Goal: Task Accomplishment & Management: Complete application form

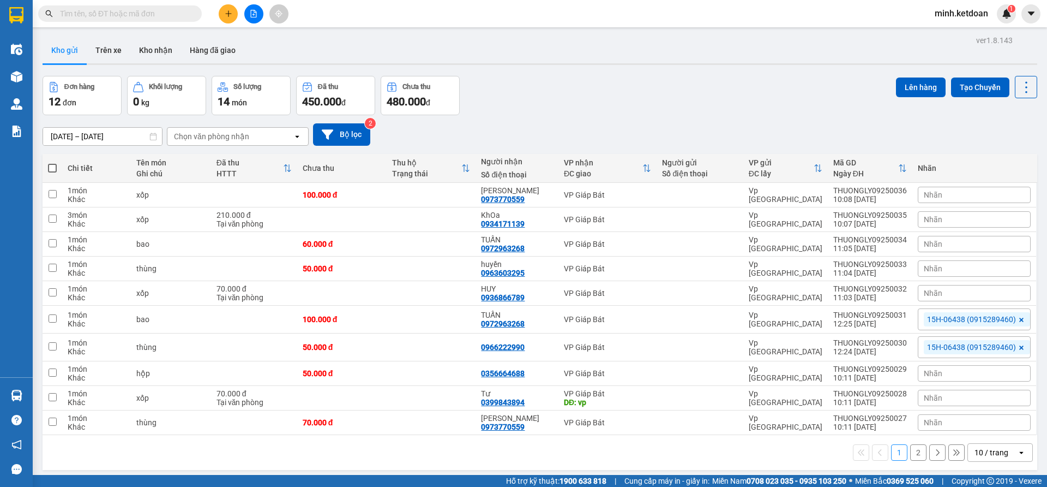
click at [226, 19] on button at bounding box center [228, 13] width 19 height 19
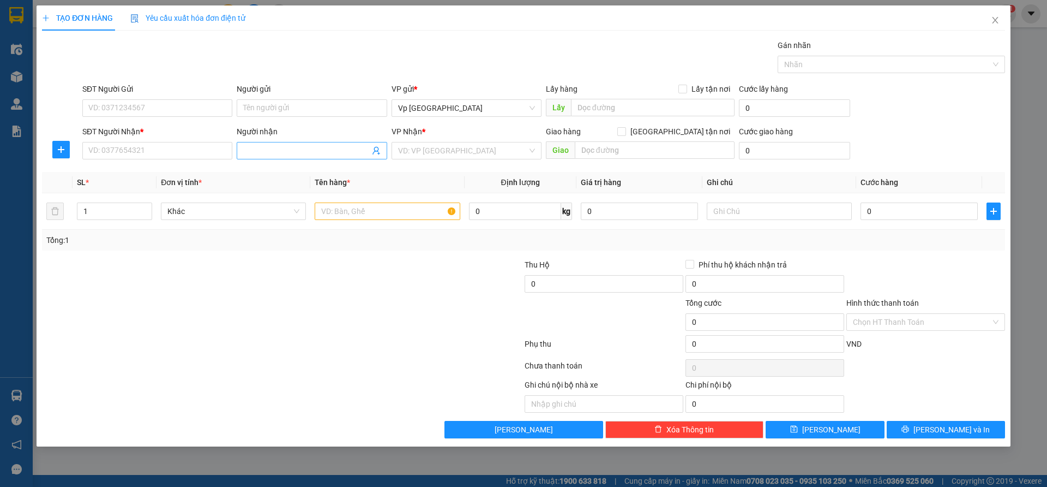
click at [271, 152] on input "Người nhận" at bounding box center [306, 151] width 126 height 12
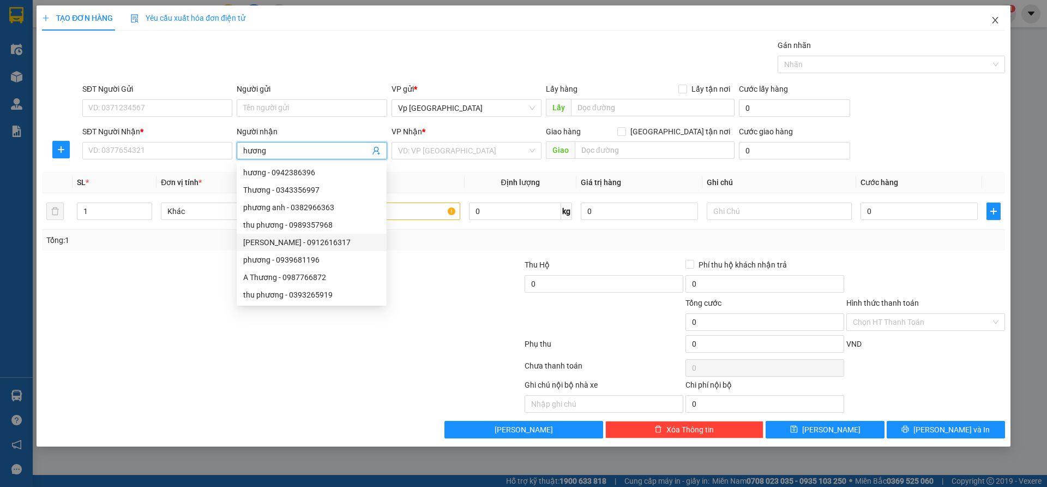
type input "hương"
click at [993, 19] on icon "close" at bounding box center [995, 20] width 9 height 9
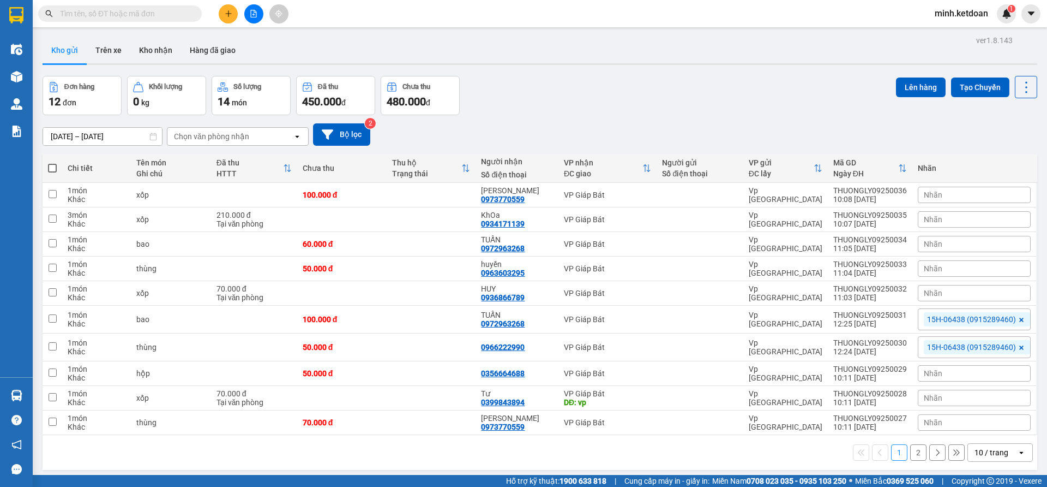
click at [152, 136] on icon at bounding box center [153, 137] width 8 height 8
click at [146, 139] on input "[DATE] – [DATE]" at bounding box center [102, 136] width 119 height 17
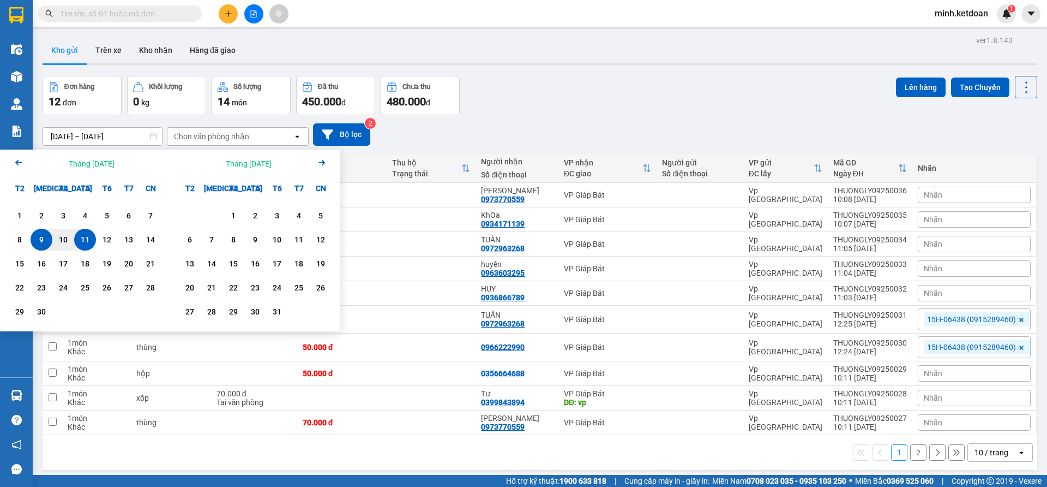
click at [16, 166] on icon "Arrow Left" at bounding box center [18, 162] width 13 height 13
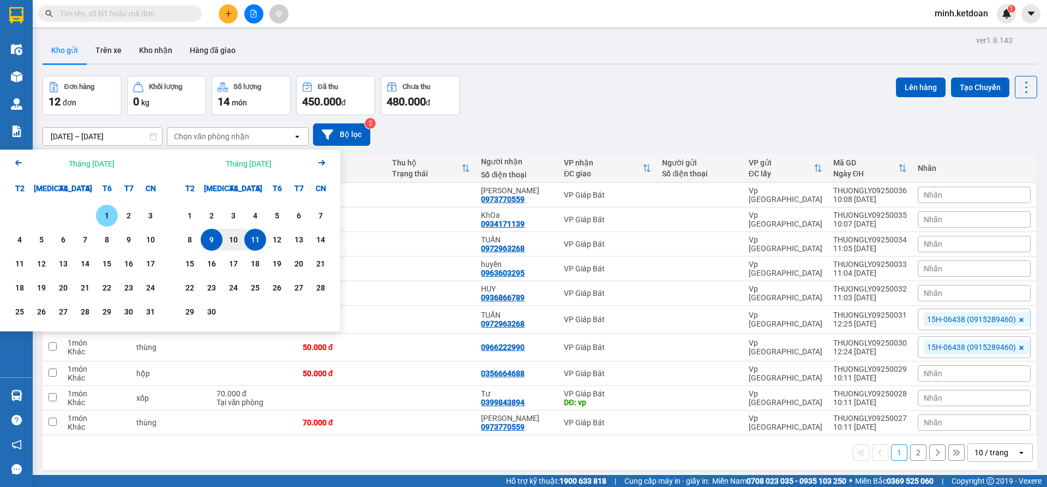
click at [105, 219] on div "1" at bounding box center [106, 215] width 15 height 13
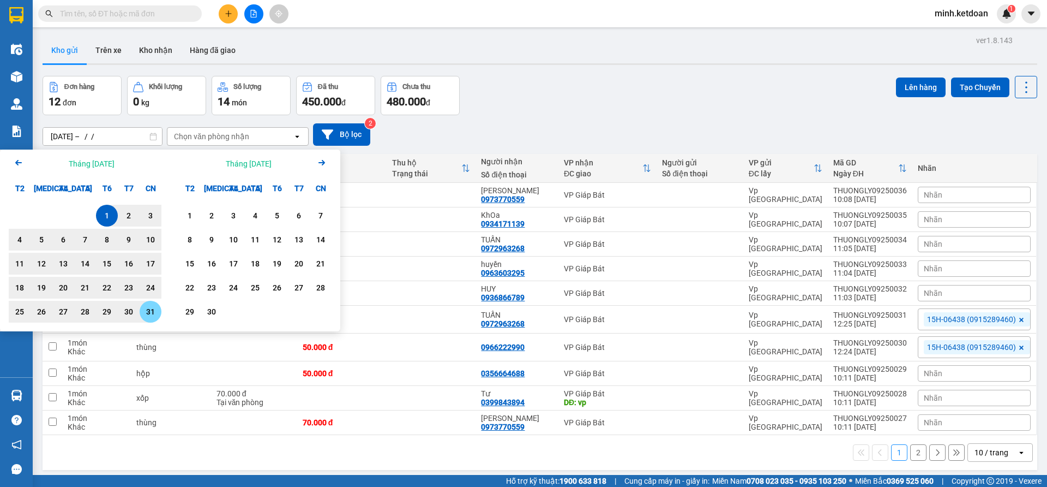
click at [152, 316] on div "31" at bounding box center [150, 311] width 15 height 13
type input "[DATE] – [DATE]"
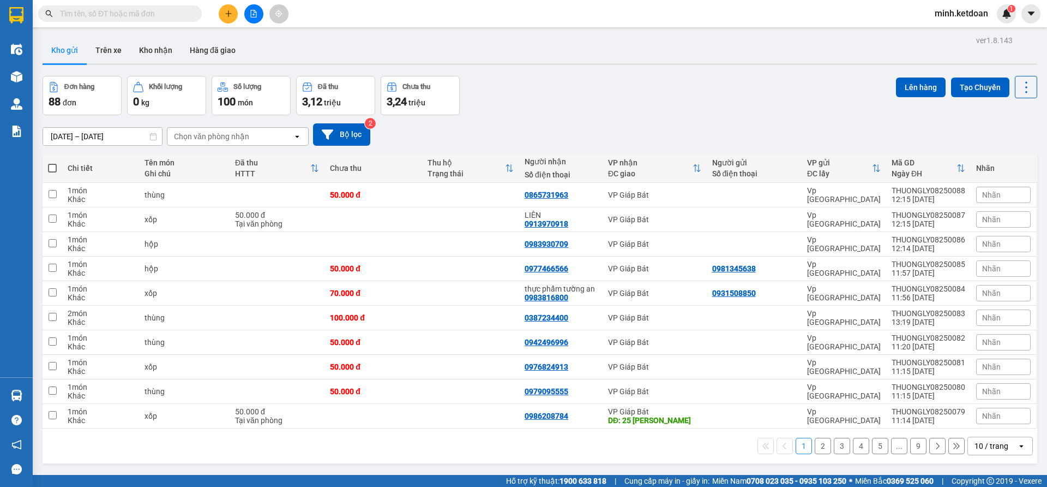
click at [815, 445] on button "2" at bounding box center [823, 446] width 16 height 16
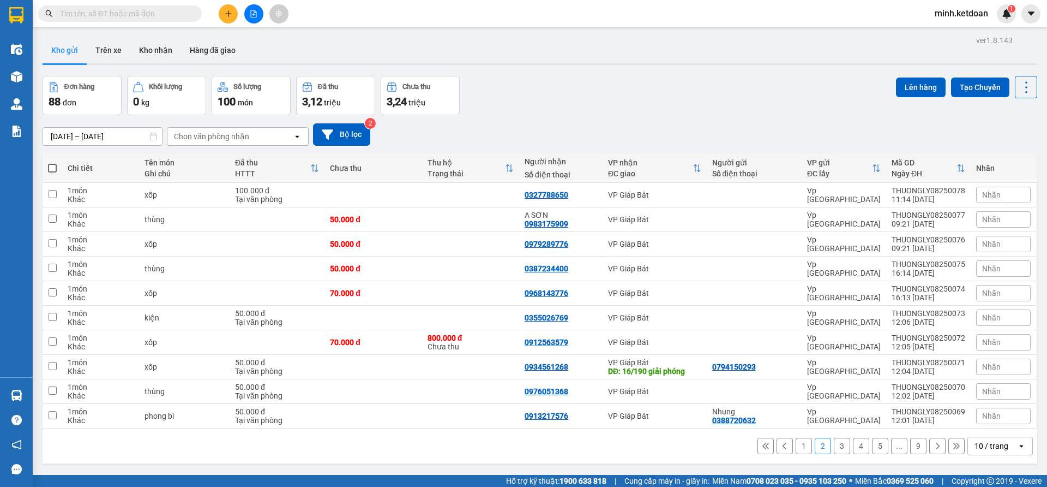
click at [834, 448] on button "3" at bounding box center [842, 446] width 16 height 16
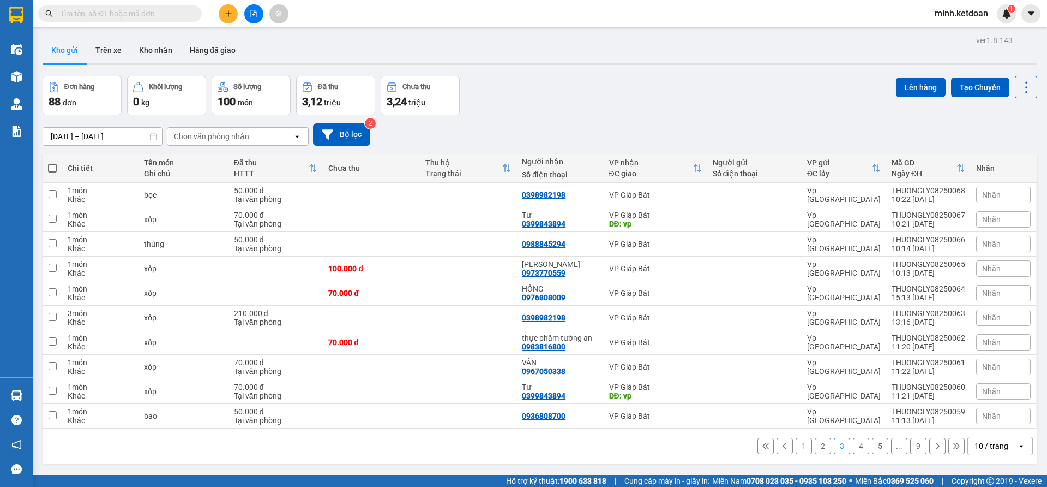
click at [853, 441] on button "4" at bounding box center [861, 446] width 16 height 16
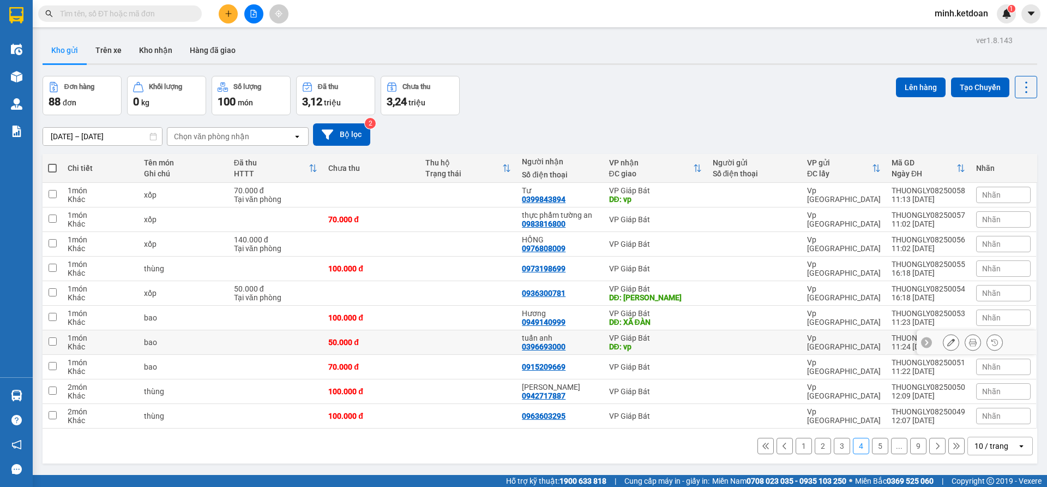
drag, startPoint x: 558, startPoint y: 330, endPoint x: 571, endPoint y: 343, distance: 18.1
click at [571, 342] on div "tuấn anh" at bounding box center [560, 337] width 76 height 9
checkbox input "true"
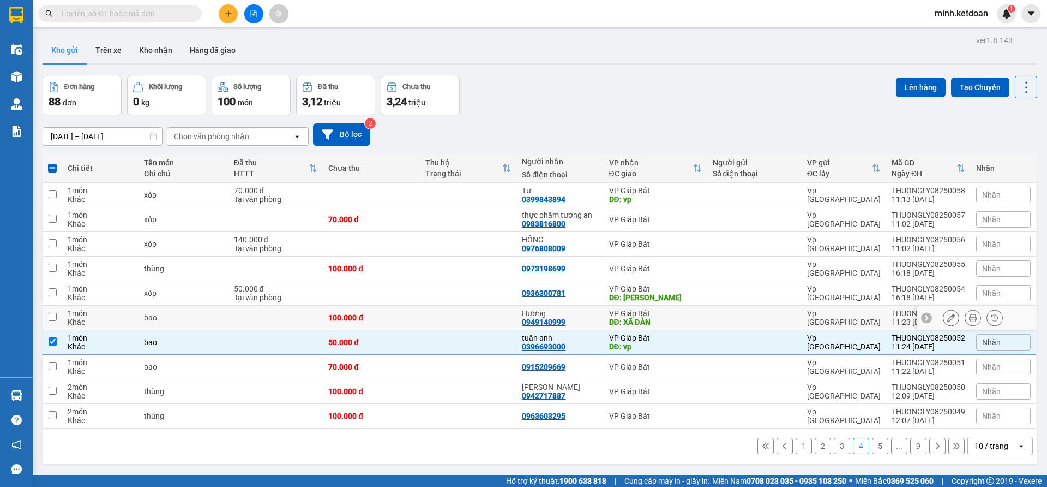
click at [565, 326] on div "Hương 0949140999" at bounding box center [560, 317] width 76 height 17
checkbox input "true"
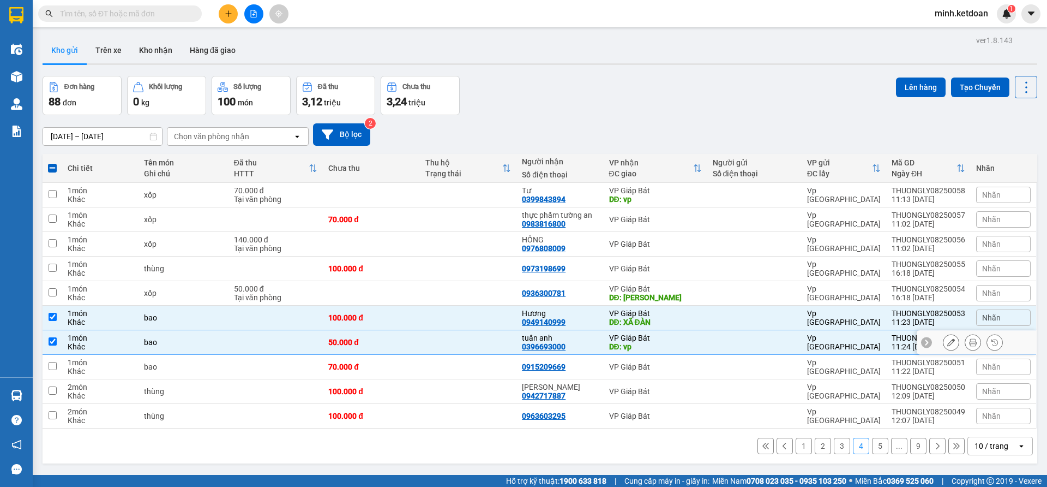
click at [55, 345] on input "checkbox" at bounding box center [53, 341] width 8 height 8
checkbox input "false"
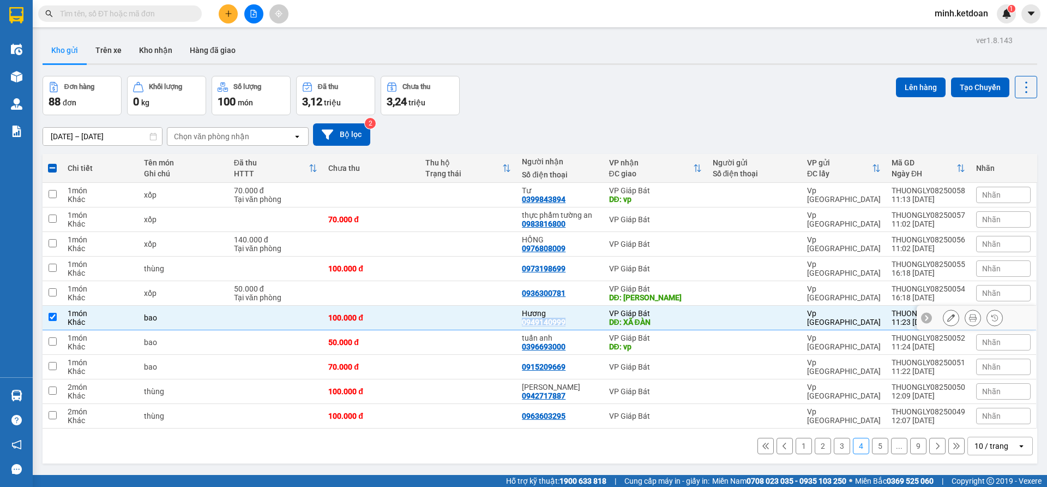
drag, startPoint x: 564, startPoint y: 330, endPoint x: 536, endPoint y: 331, distance: 27.8
click at [523, 326] on div "0949140999" at bounding box center [544, 321] width 44 height 9
copy div "0949140999"
click at [229, 14] on icon "plus" at bounding box center [228, 13] width 6 height 1
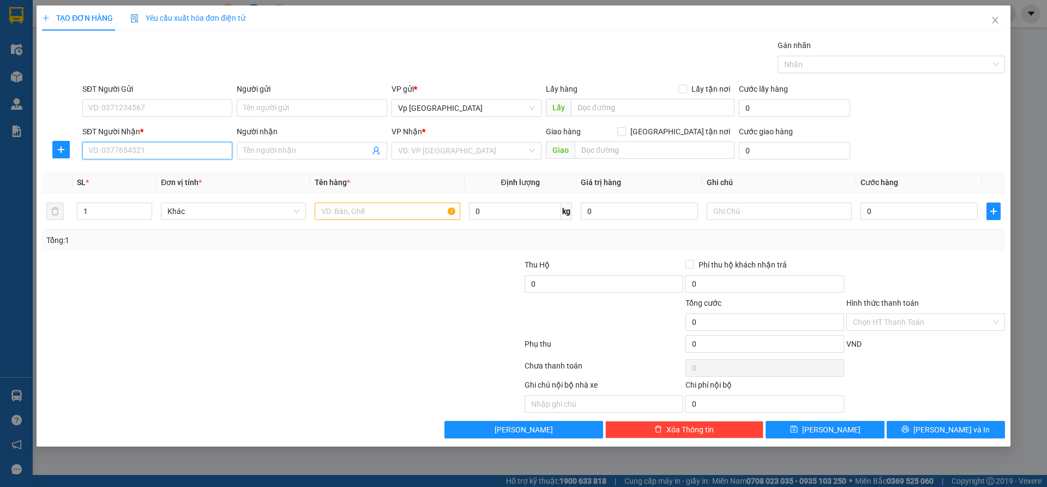
click at [177, 149] on input "SĐT Người Nhận *" at bounding box center [157, 150] width 150 height 17
paste input "0949140999"
type input "0949140999"
click at [162, 172] on div "0949140999 - Hương" at bounding box center [157, 172] width 137 height 12
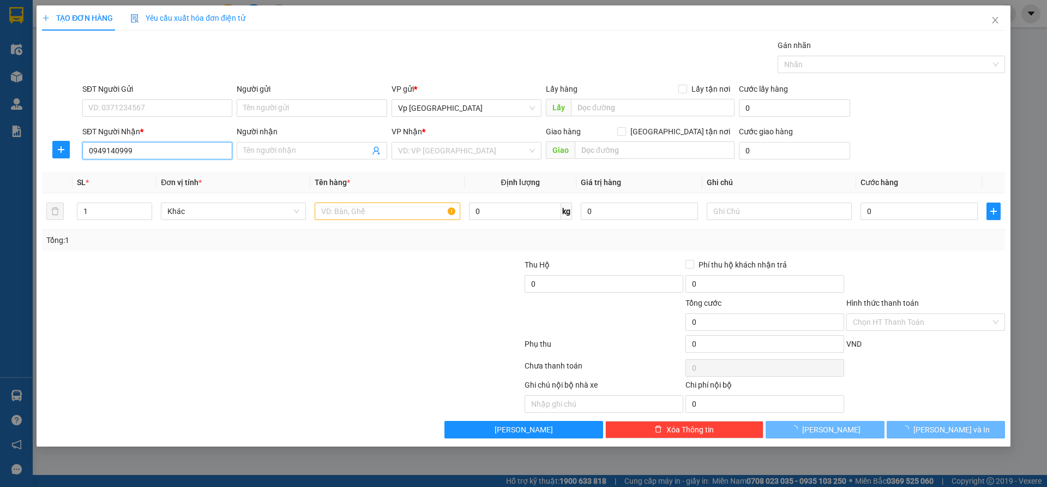
type input "Hương"
type input "XÃ ĐÀN"
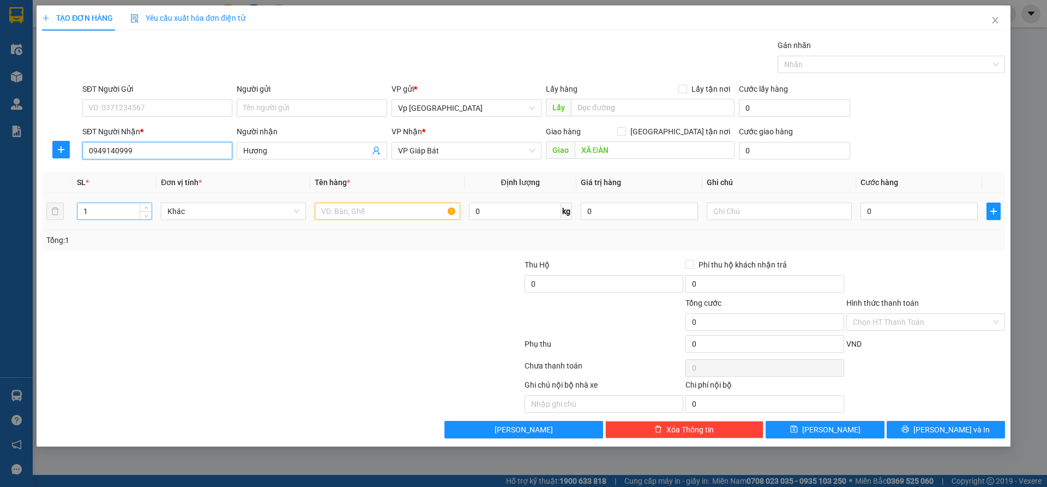
type input "0949140999"
click at [96, 208] on input "1" at bounding box center [114, 211] width 74 height 16
type input "2"
drag, startPoint x: 314, startPoint y: 231, endPoint x: 319, endPoint y: 224, distance: 8.6
click at [319, 224] on div "SL * Đơn vị tính * Tên hàng * Định lượng Giá trị hàng Ghi chú Cước hàng 2 Khác …" at bounding box center [523, 211] width 963 height 79
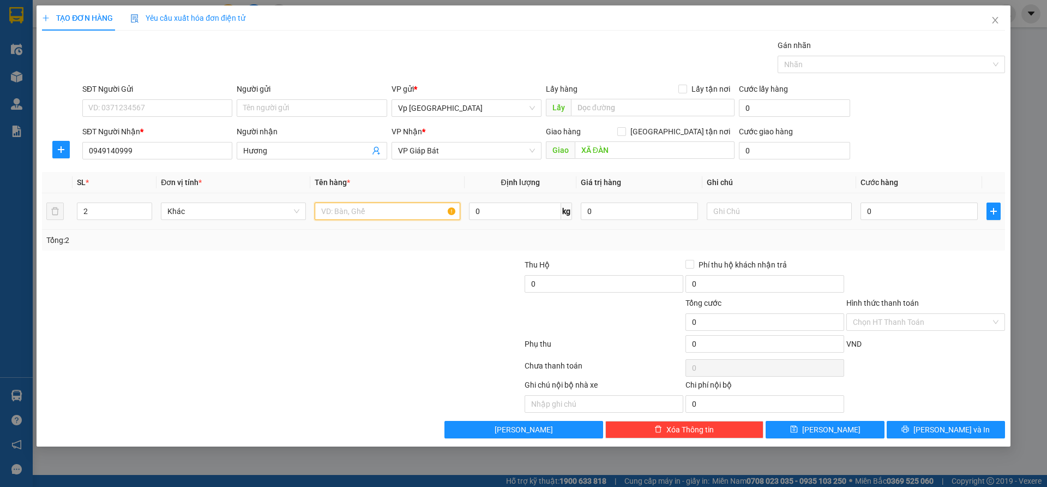
click at [357, 214] on input "text" at bounding box center [387, 210] width 145 height 17
type input "bao"
click at [875, 214] on input "0" at bounding box center [919, 210] width 117 height 17
type input "2"
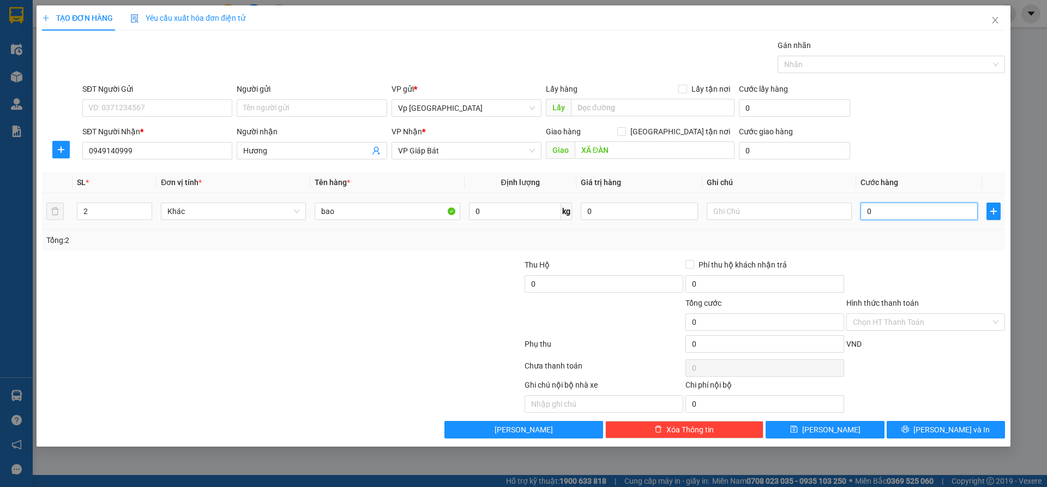
type input "2"
type input "20"
type input "200"
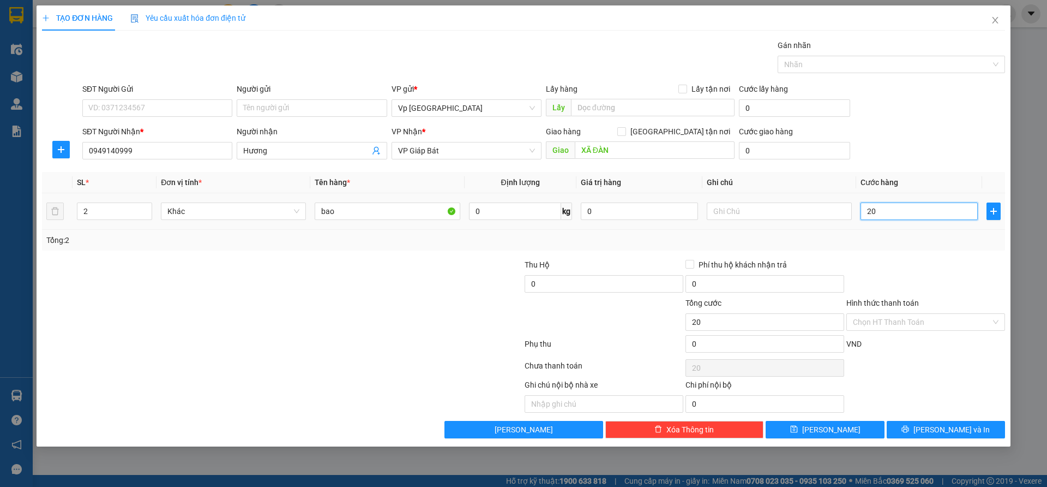
type input "200"
type input "2.000"
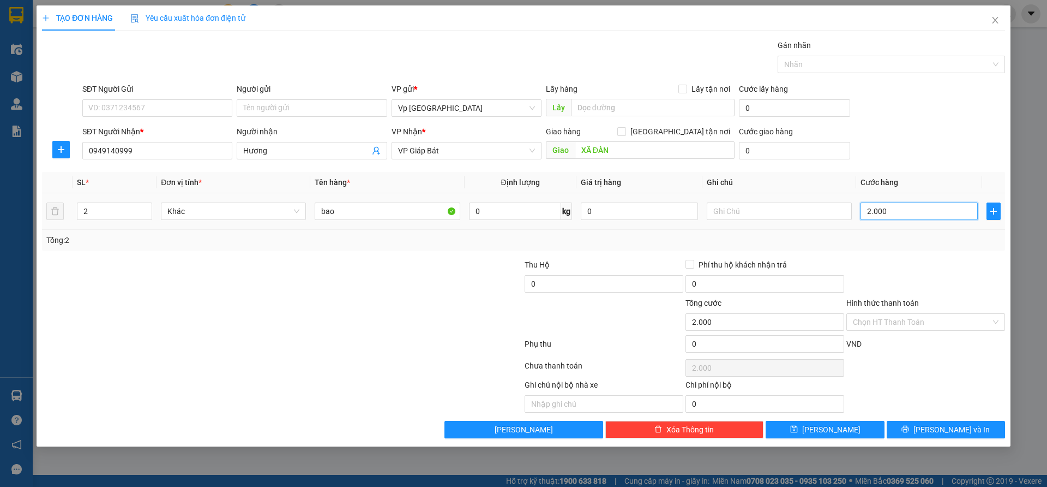
type input "20.000"
type input "200.000"
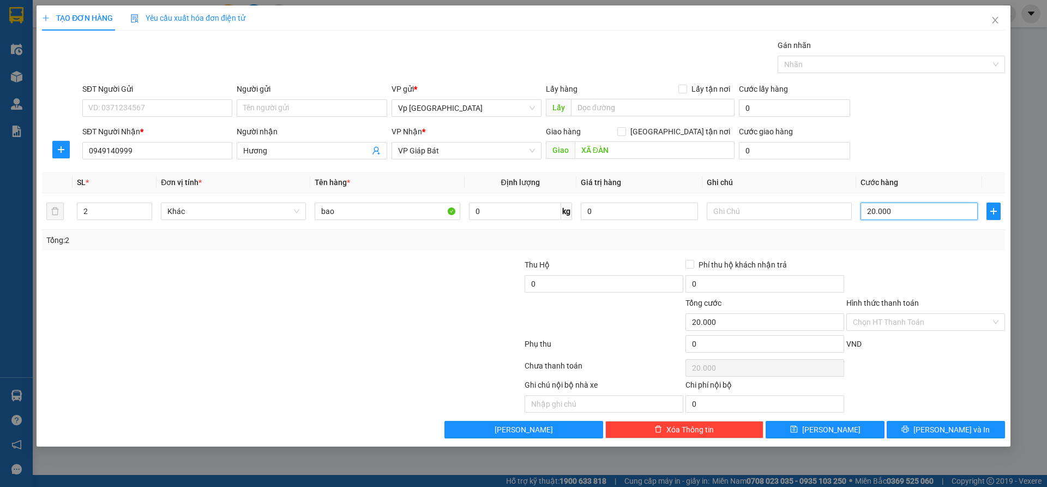
type input "200.000"
click at [873, 317] on input "Hình thức thanh toán" at bounding box center [922, 322] width 138 height 16
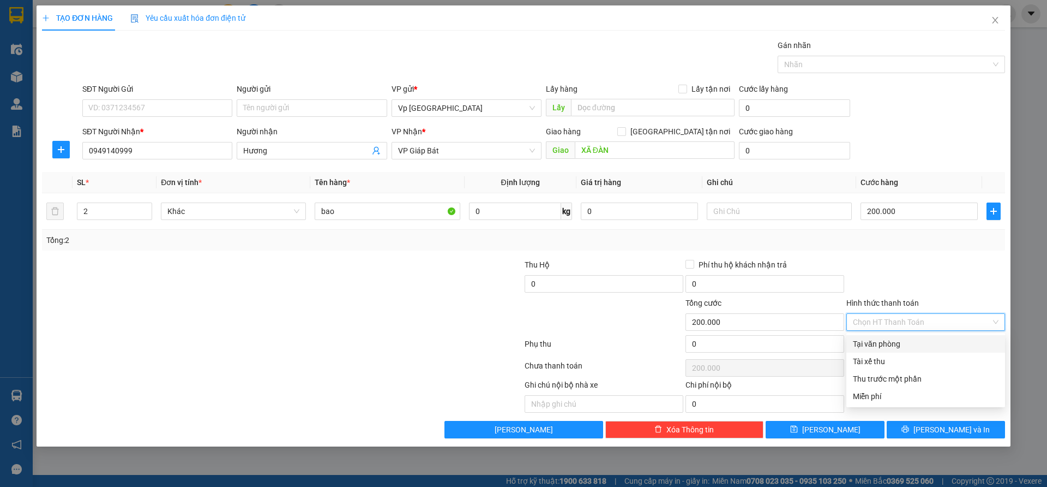
click at [880, 344] on div "Tại văn phòng" at bounding box center [926, 344] width 146 height 12
type input "0"
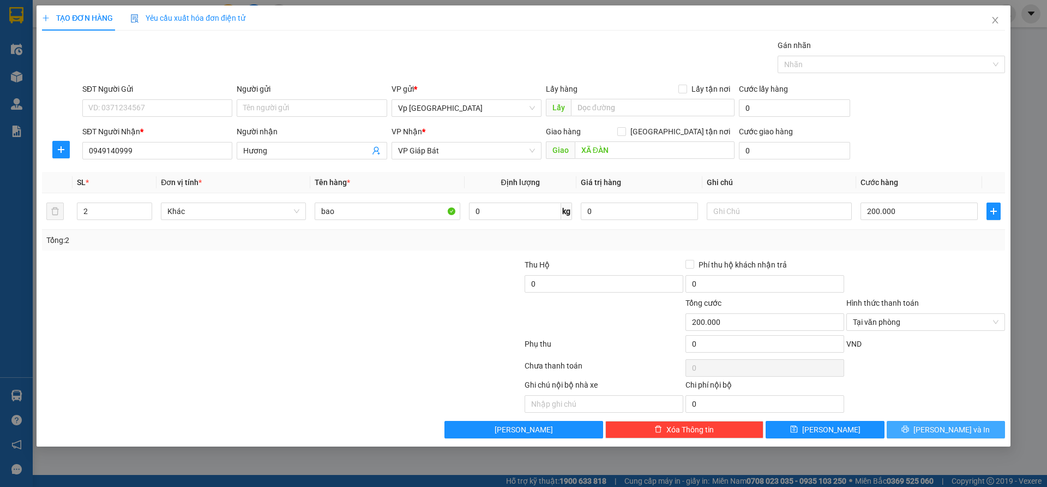
click at [936, 425] on button "[PERSON_NAME] và In" at bounding box center [946, 429] width 118 height 17
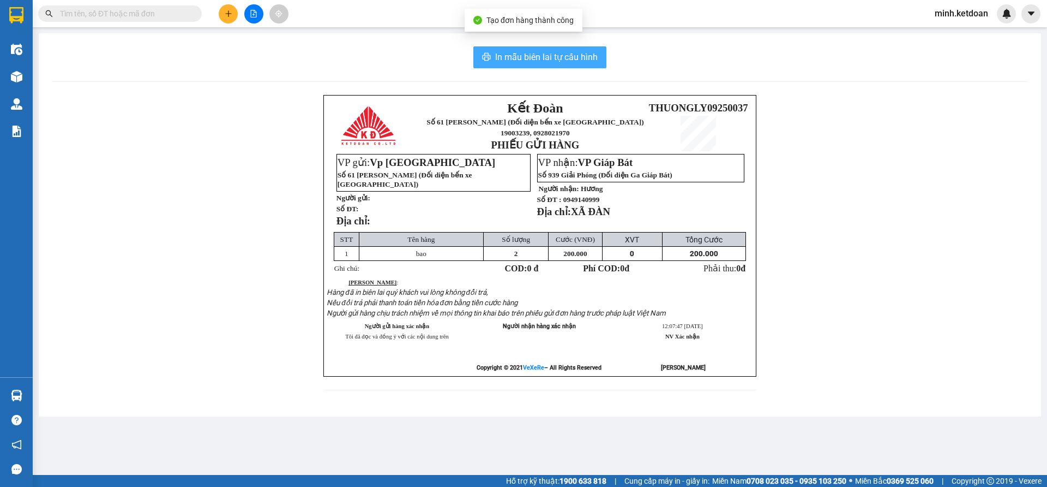
click at [556, 55] on span "In mẫu biên lai tự cấu hình" at bounding box center [546, 57] width 103 height 14
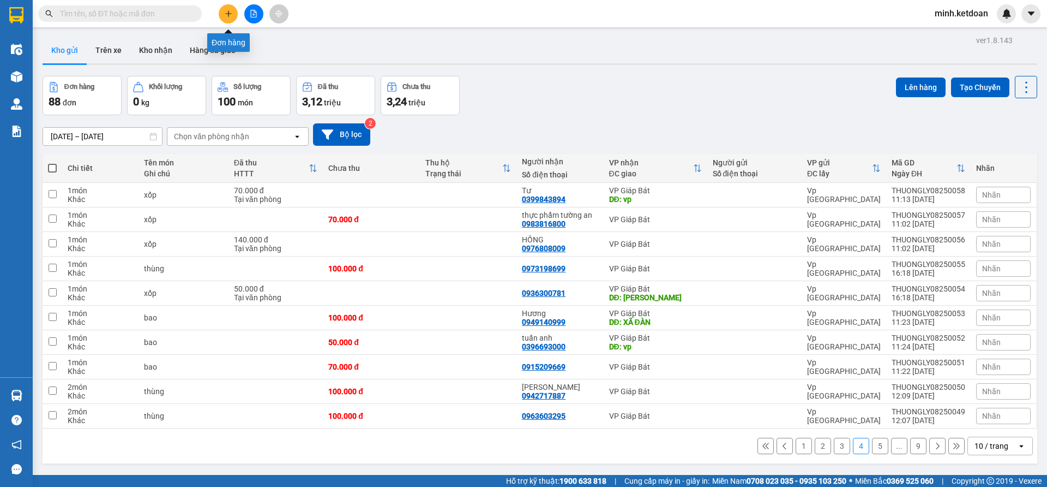
click at [231, 16] on icon "plus" at bounding box center [229, 14] width 8 height 8
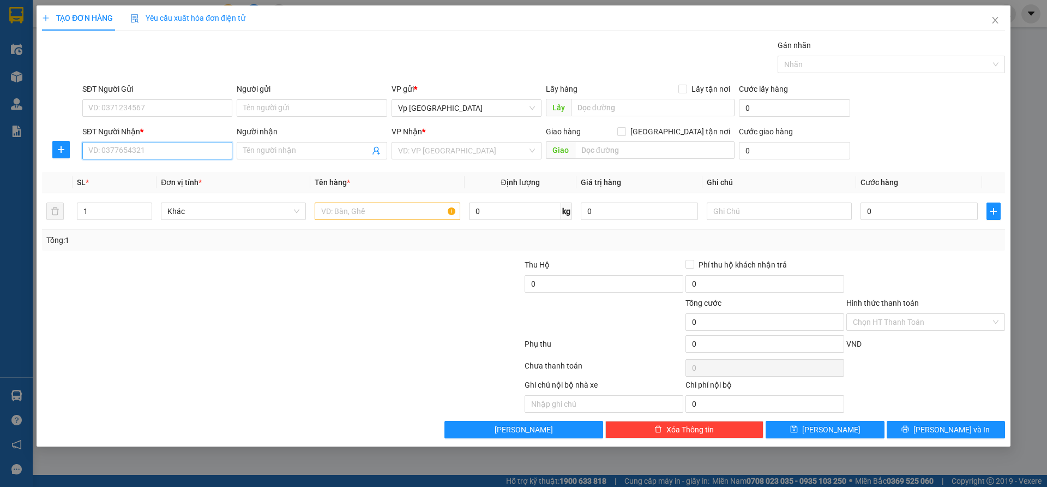
click at [185, 149] on input "SĐT Người Nhận *" at bounding box center [157, 150] width 150 height 17
type input "0943169802"
click at [406, 149] on input "search" at bounding box center [462, 150] width 129 height 16
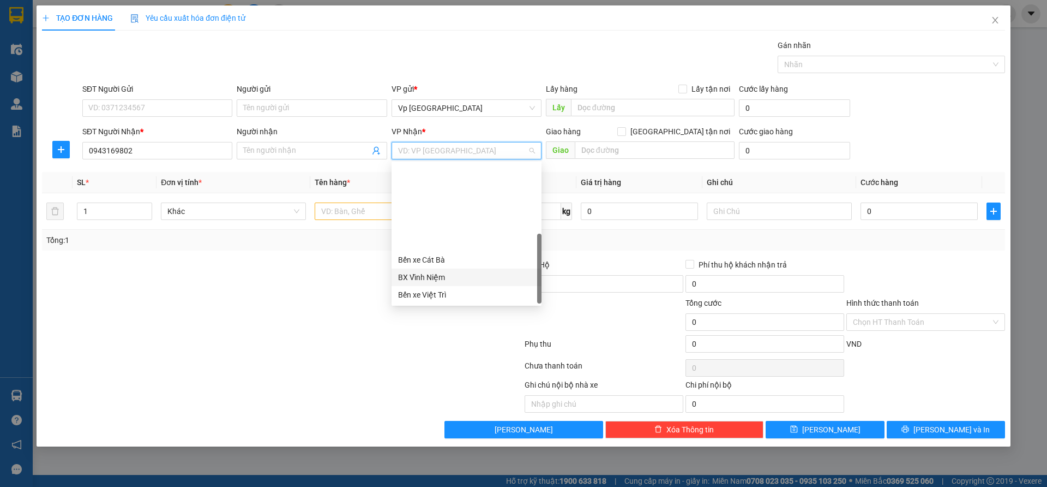
scroll to position [105, 0]
click at [440, 256] on div "VP Giáp Bát" at bounding box center [466, 260] width 137 height 12
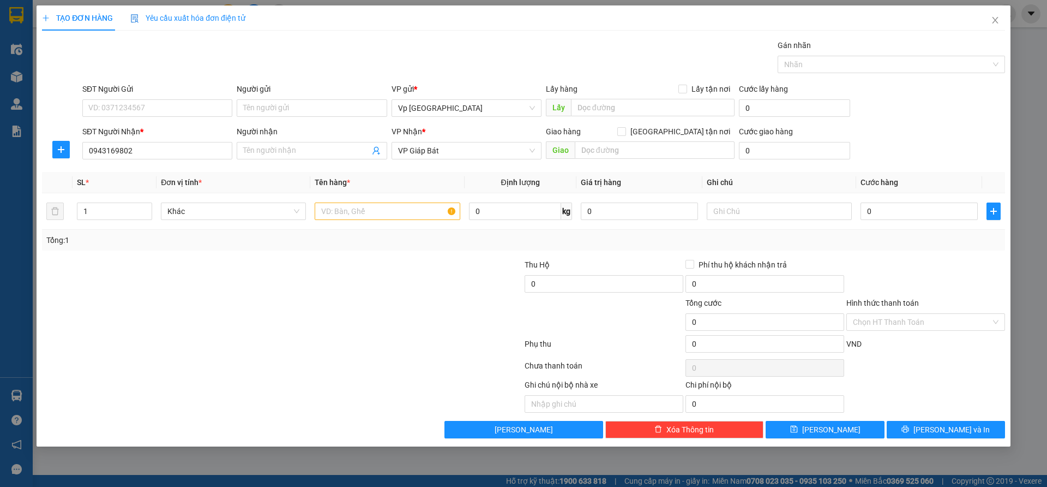
click at [316, 299] on div at bounding box center [202, 316] width 322 height 38
type input "5"
type input "50"
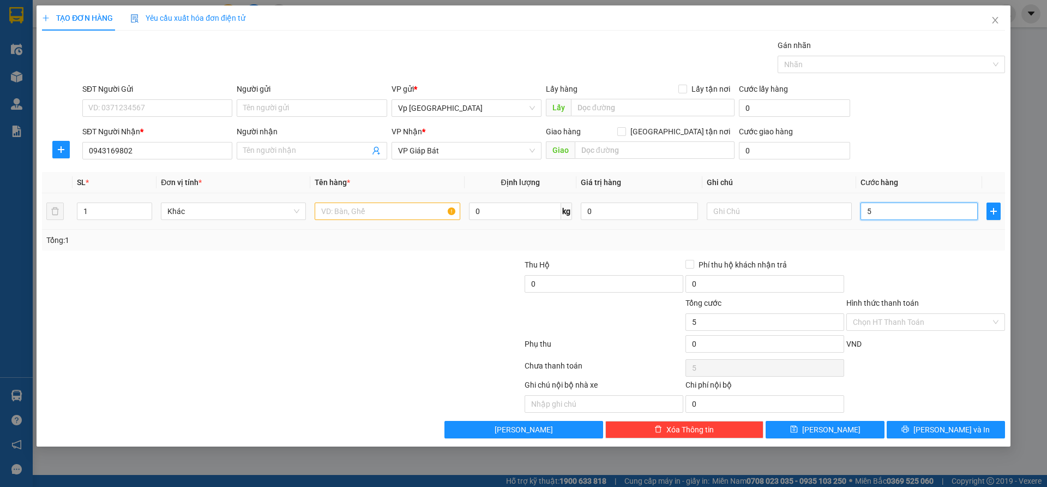
type input "50"
type input "500"
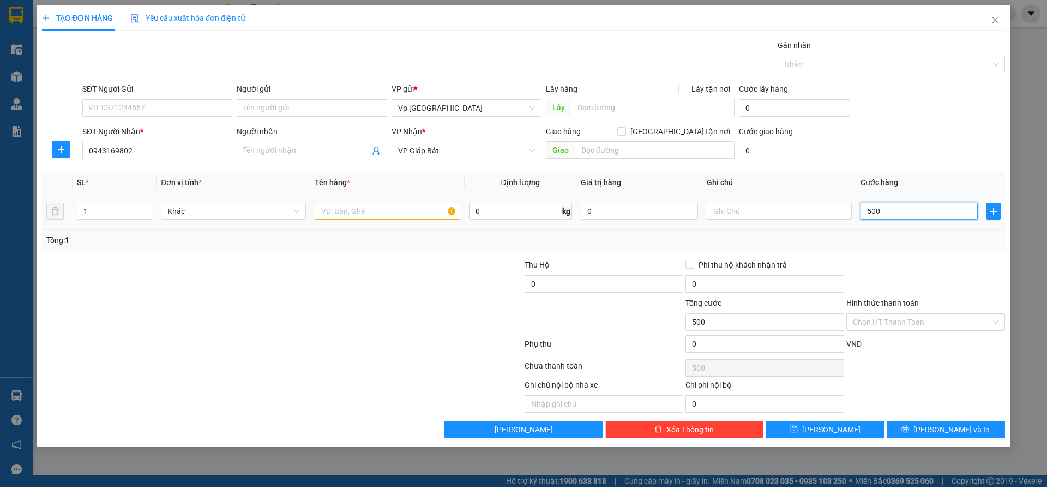
type input "5.000"
type input "50.000"
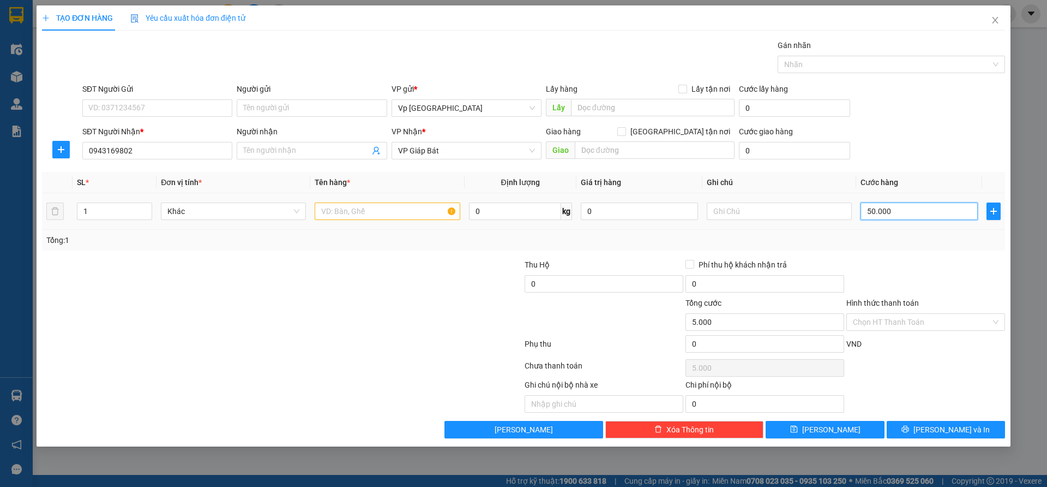
type input "50.000"
click at [363, 208] on input "text" at bounding box center [387, 210] width 145 height 17
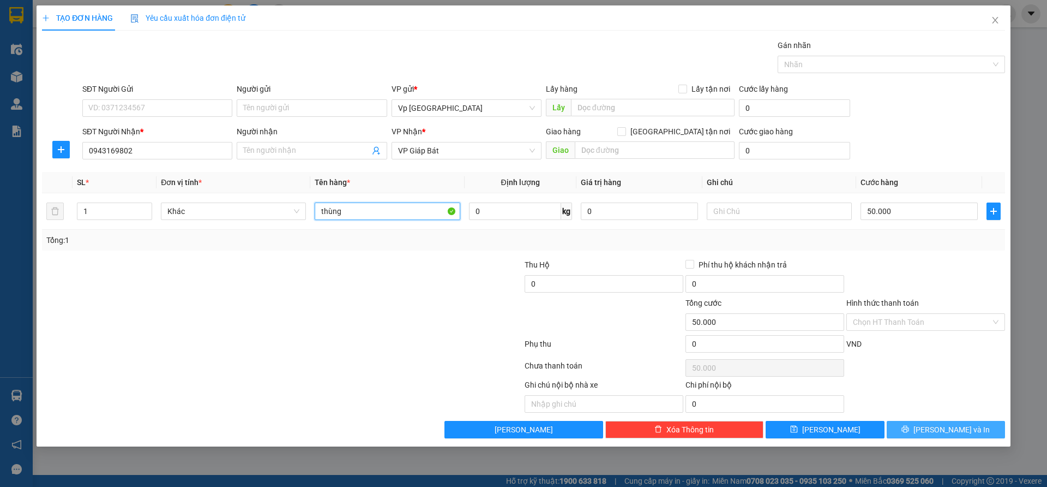
type input "thùng"
click at [933, 424] on button "[PERSON_NAME] và In" at bounding box center [946, 429] width 118 height 17
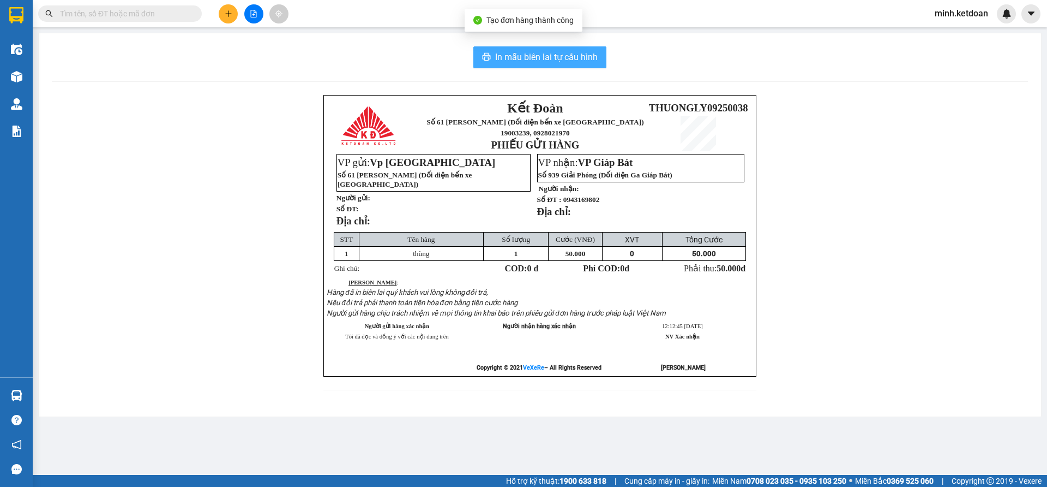
click at [554, 56] on span "In mẫu biên lai tự cấu hình" at bounding box center [546, 57] width 103 height 14
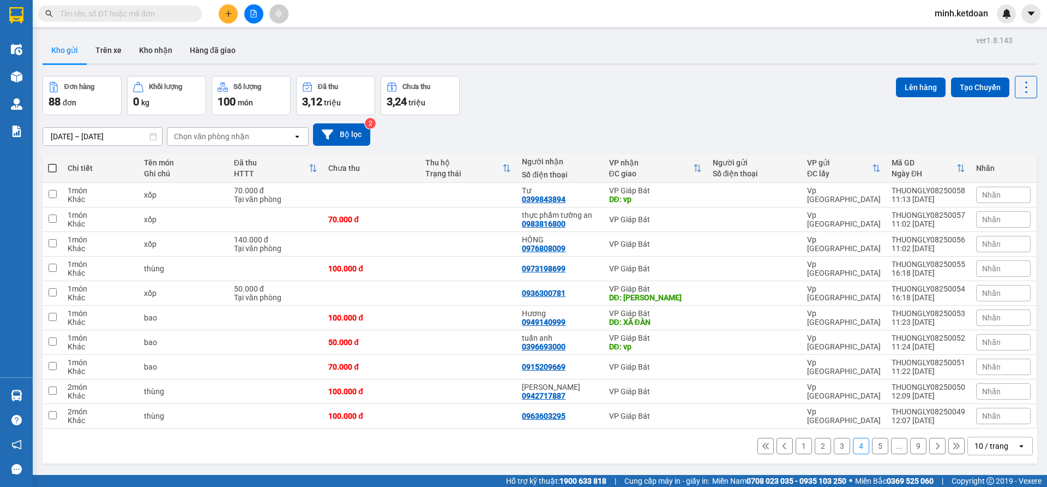
drag, startPoint x: 579, startPoint y: 105, endPoint x: 576, endPoint y: 111, distance: 7.1
click at [579, 106] on div "Đơn hàng 88 đơn Khối lượng 0 kg Số lượng 100 món Đã thu 3,12 triệu Chưa thu 3,2…" at bounding box center [540, 95] width 995 height 39
click at [229, 16] on icon "plus" at bounding box center [228, 13] width 1 height 6
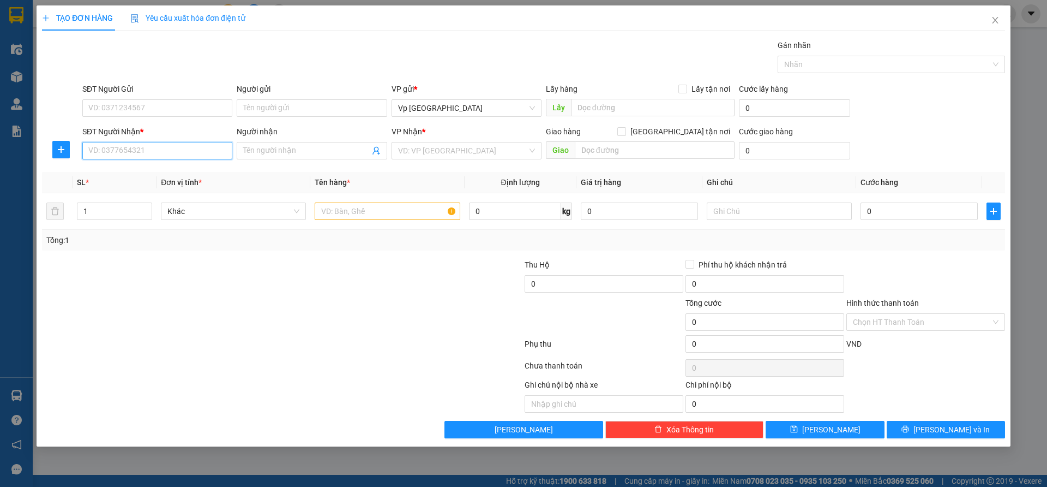
click at [168, 143] on input "SĐT Người Nhận *" at bounding box center [157, 150] width 150 height 17
click at [177, 175] on div "0339805914" at bounding box center [157, 172] width 137 height 12
type input "0339805914"
click at [350, 333] on div at bounding box center [202, 316] width 322 height 38
click at [877, 211] on input "0" at bounding box center [919, 210] width 117 height 17
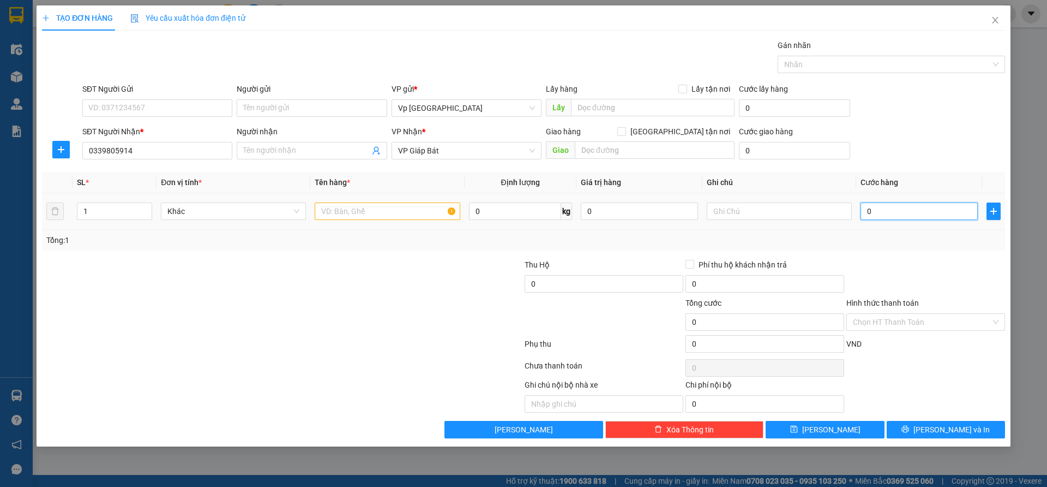
type input "5"
type input "50"
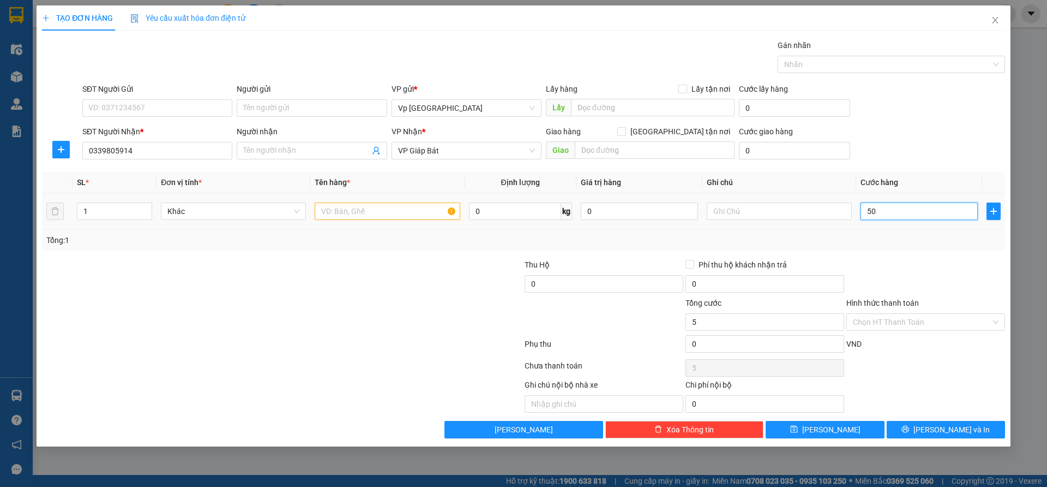
type input "50"
type input "500"
type input "5.000"
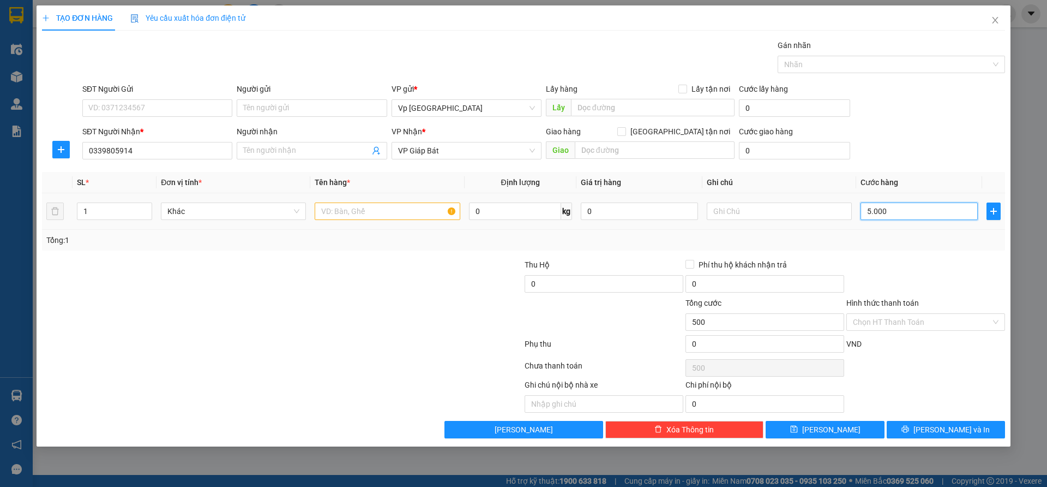
type input "5.000"
type input "50.000"
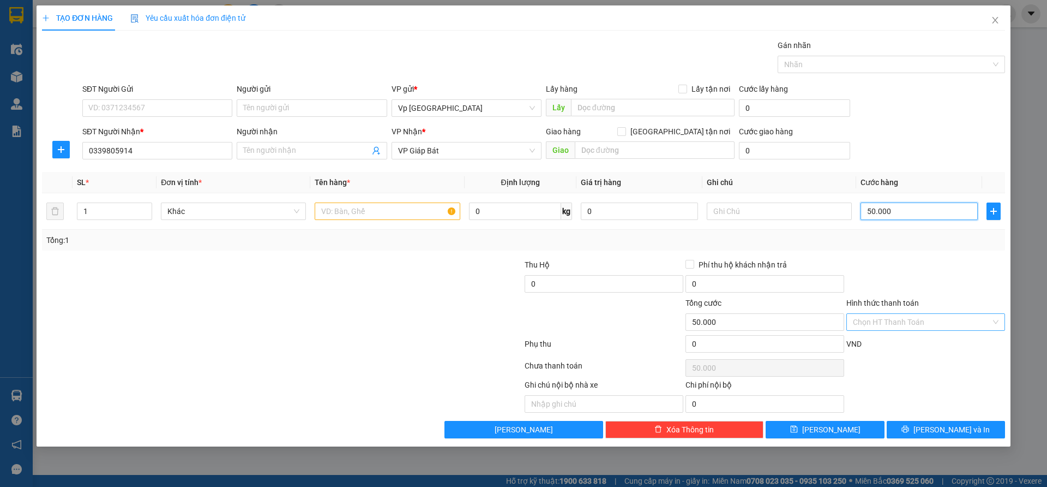
type input "50.000"
click at [873, 323] on input "Hình thức thanh toán" at bounding box center [922, 322] width 138 height 16
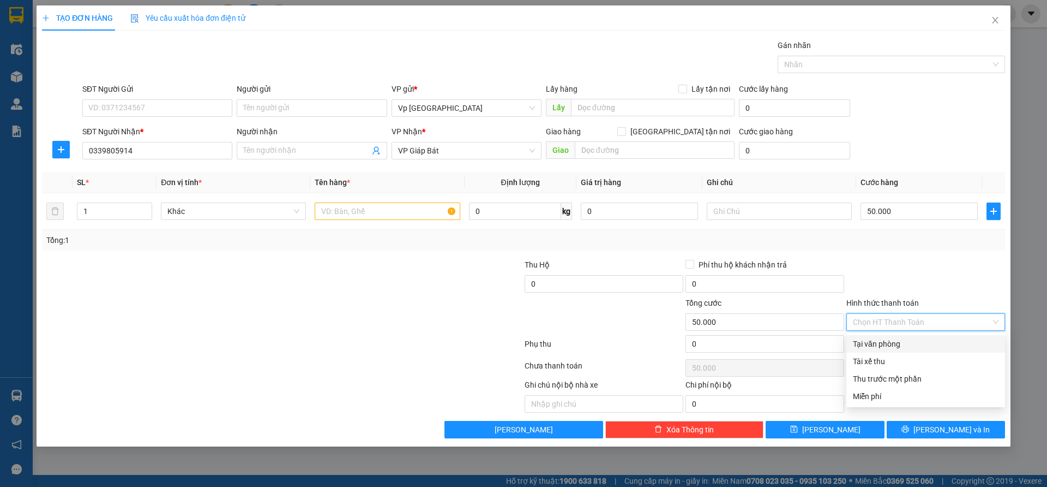
click at [894, 254] on div "Transit Pickup Surcharge Ids Transit Deliver Surcharge Ids Transit Deliver Surc…" at bounding box center [523, 238] width 963 height 399
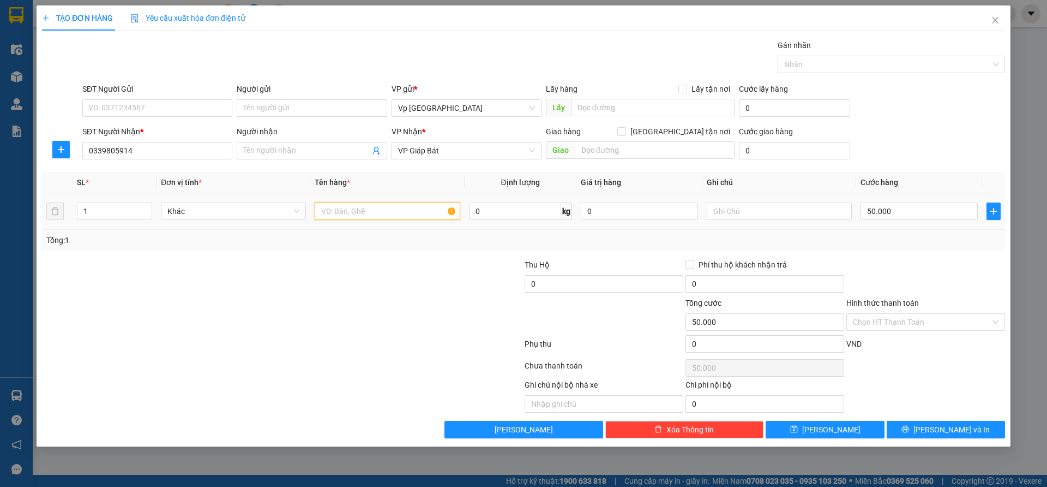
click at [361, 215] on input "text" at bounding box center [387, 210] width 145 height 17
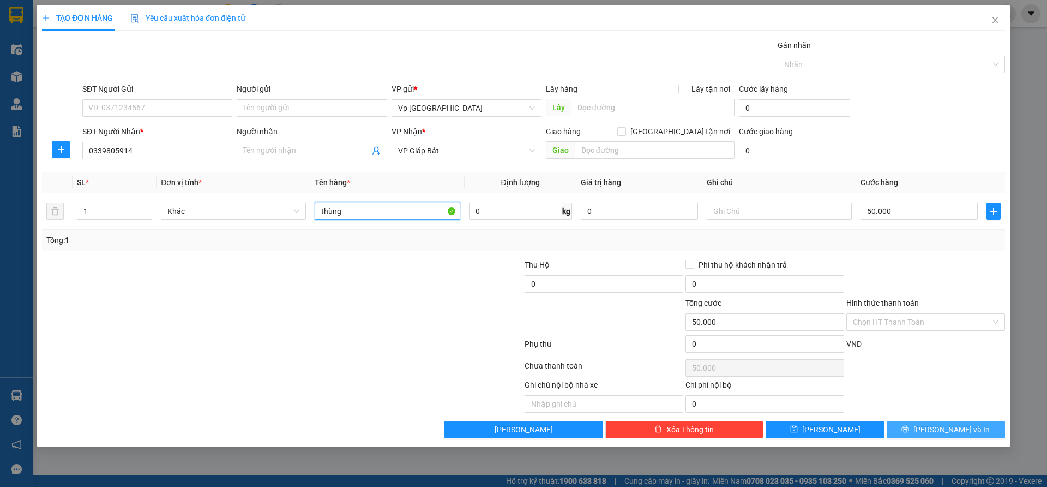
type input "thùng"
click at [931, 434] on button "[PERSON_NAME] và In" at bounding box center [946, 429] width 118 height 17
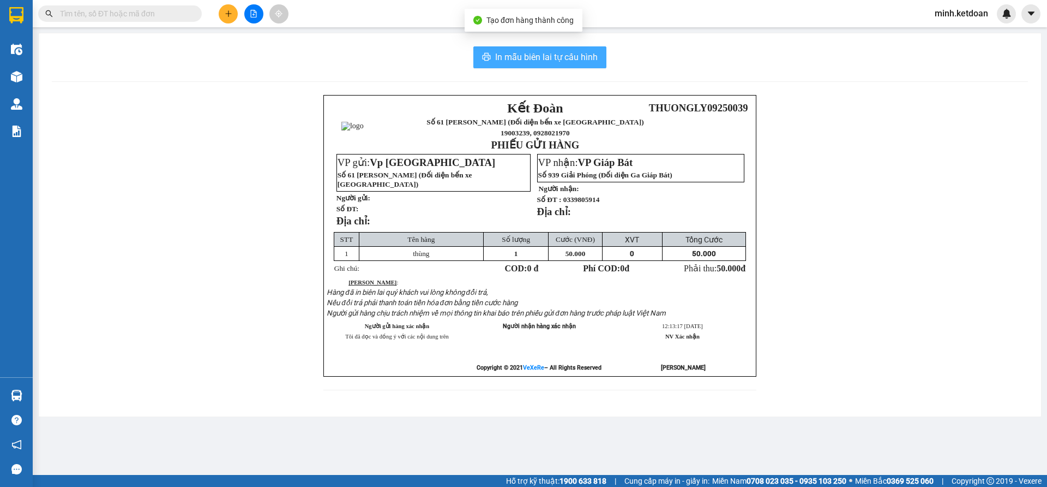
click at [520, 63] on span "In mẫu biên lai tự cấu hình" at bounding box center [546, 57] width 103 height 14
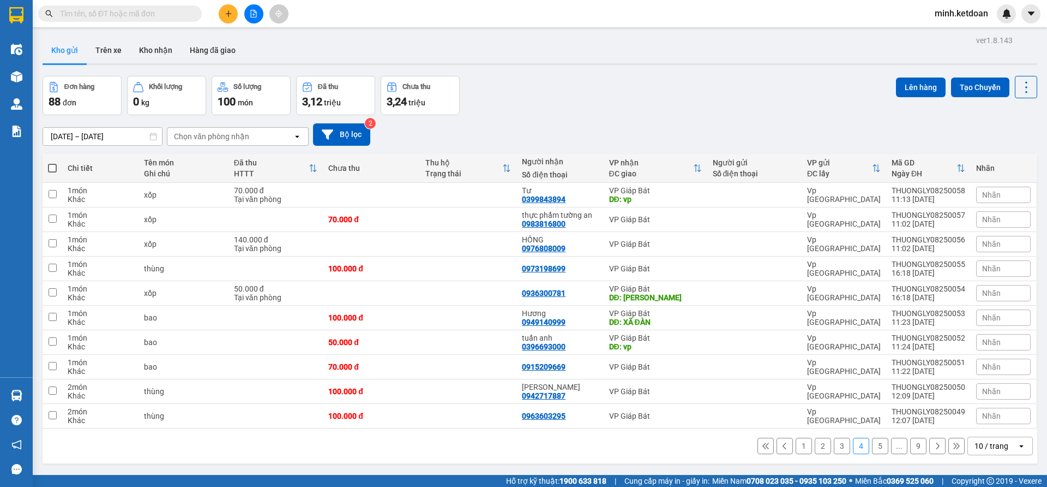
click at [706, 122] on div "[DATE] – [DATE] Press the down arrow key to interact with the calendar and sele…" at bounding box center [540, 134] width 995 height 39
click at [232, 14] on button at bounding box center [228, 13] width 19 height 19
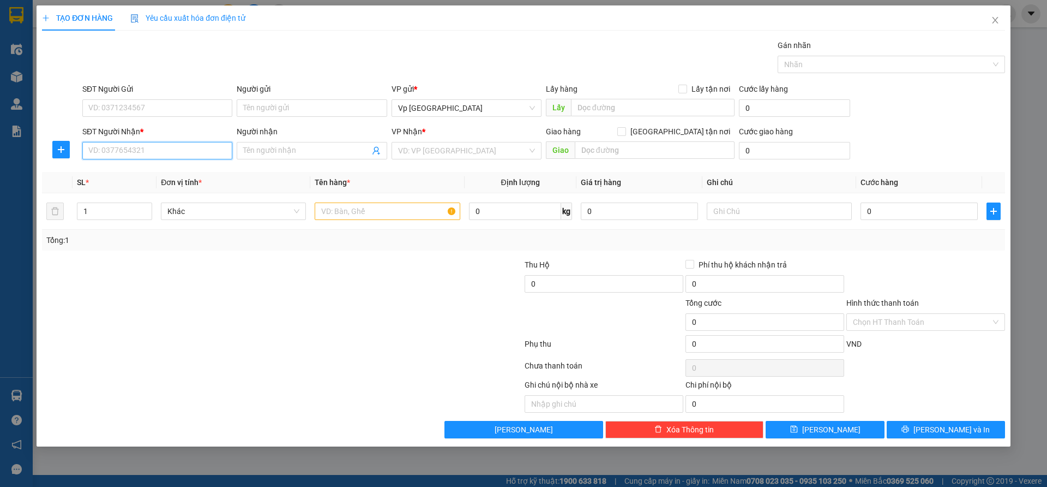
click at [197, 154] on input "SĐT Người Nhận *" at bounding box center [157, 150] width 150 height 17
type input "0363421616"
click at [442, 151] on input "search" at bounding box center [462, 150] width 129 height 16
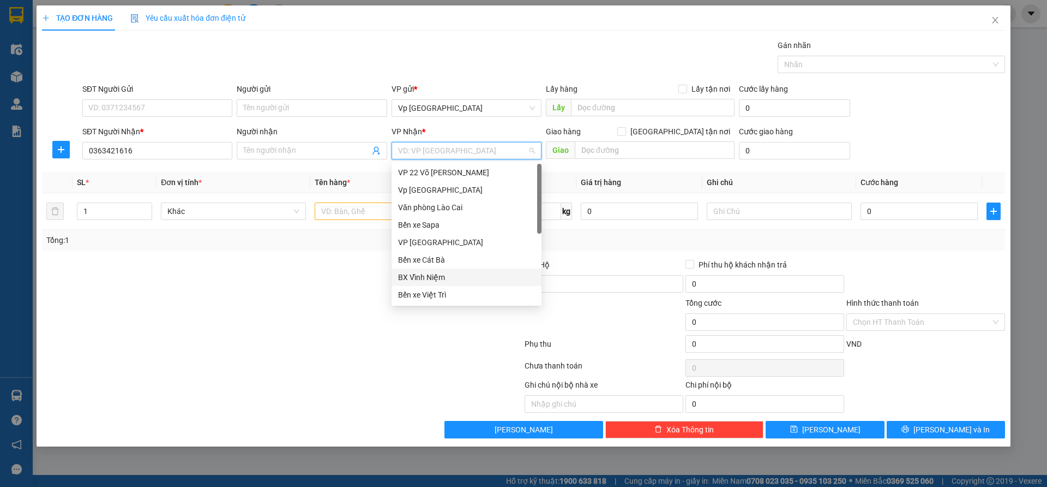
scroll to position [105, 0]
click at [442, 257] on div "VP Giáp Bát" at bounding box center [466, 260] width 137 height 12
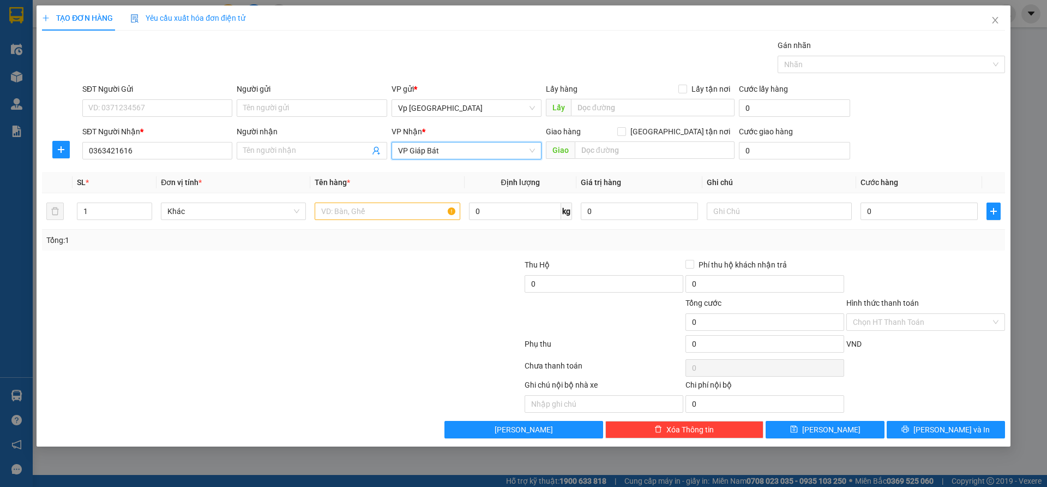
click at [285, 295] on div at bounding box center [202, 278] width 322 height 38
click at [883, 215] on input "0" at bounding box center [919, 210] width 117 height 17
type input "5"
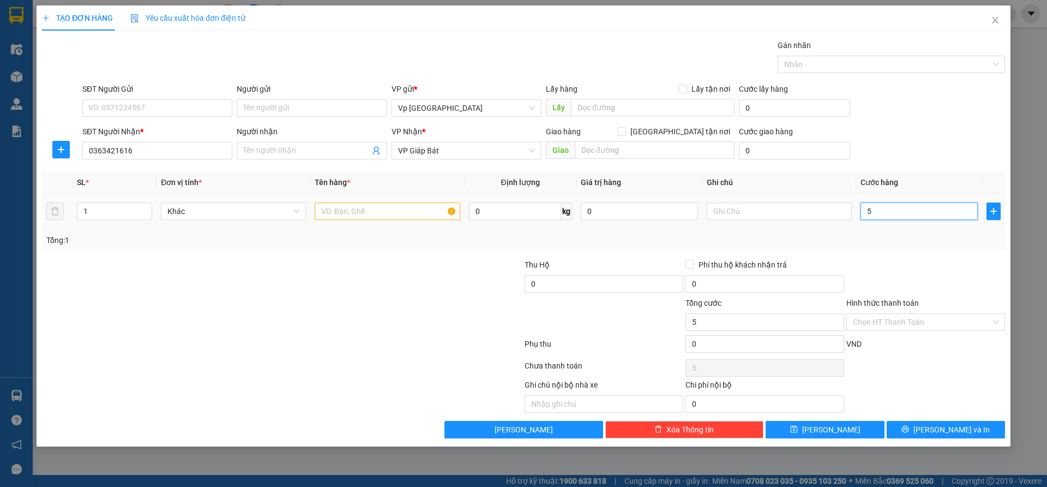
type input "50"
type input "500"
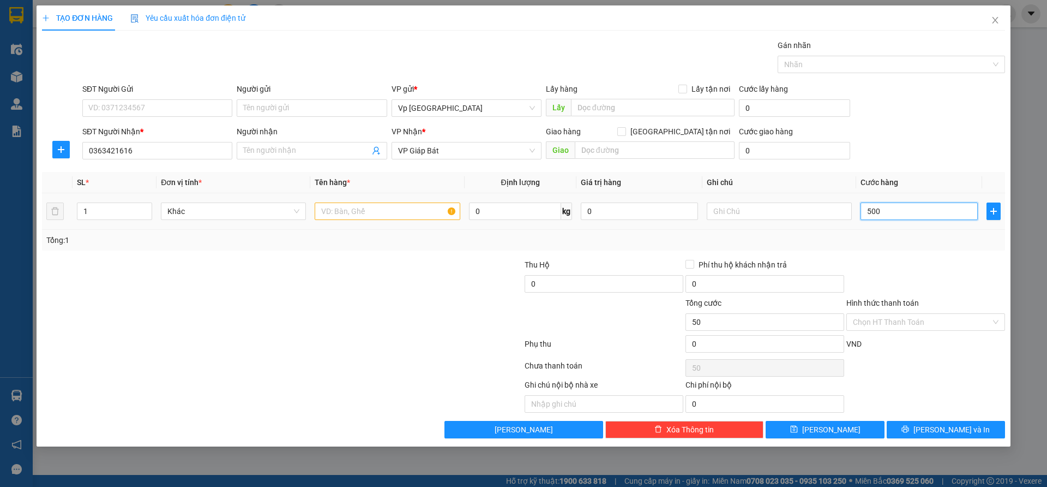
type input "500"
type input "5.000"
type input "50.000"
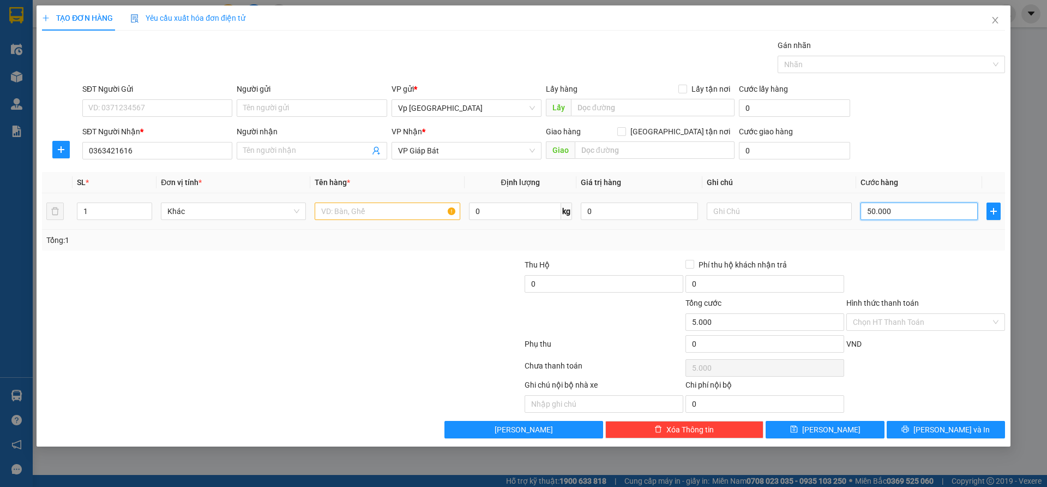
type input "50.000"
click at [368, 215] on input "text" at bounding box center [387, 210] width 145 height 17
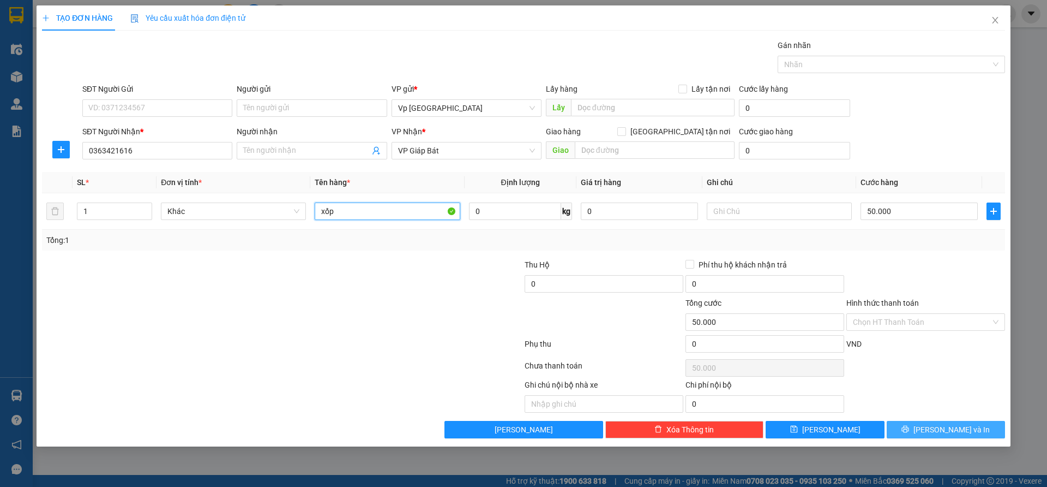
type input "xốp"
click at [932, 423] on button "[PERSON_NAME] và In" at bounding box center [946, 429] width 118 height 17
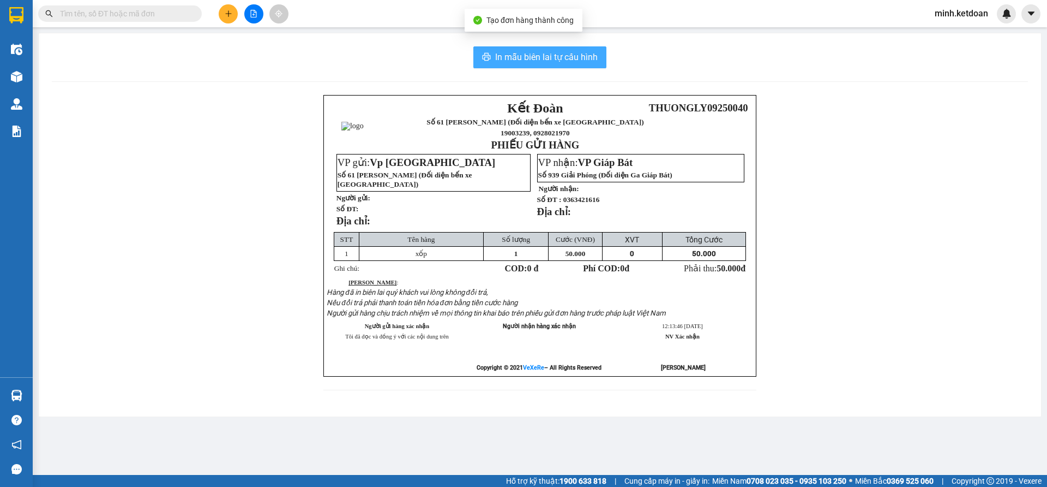
click at [580, 59] on span "In mẫu biên lai tự cấu hình" at bounding box center [546, 57] width 103 height 14
